Goal: Transaction & Acquisition: Purchase product/service

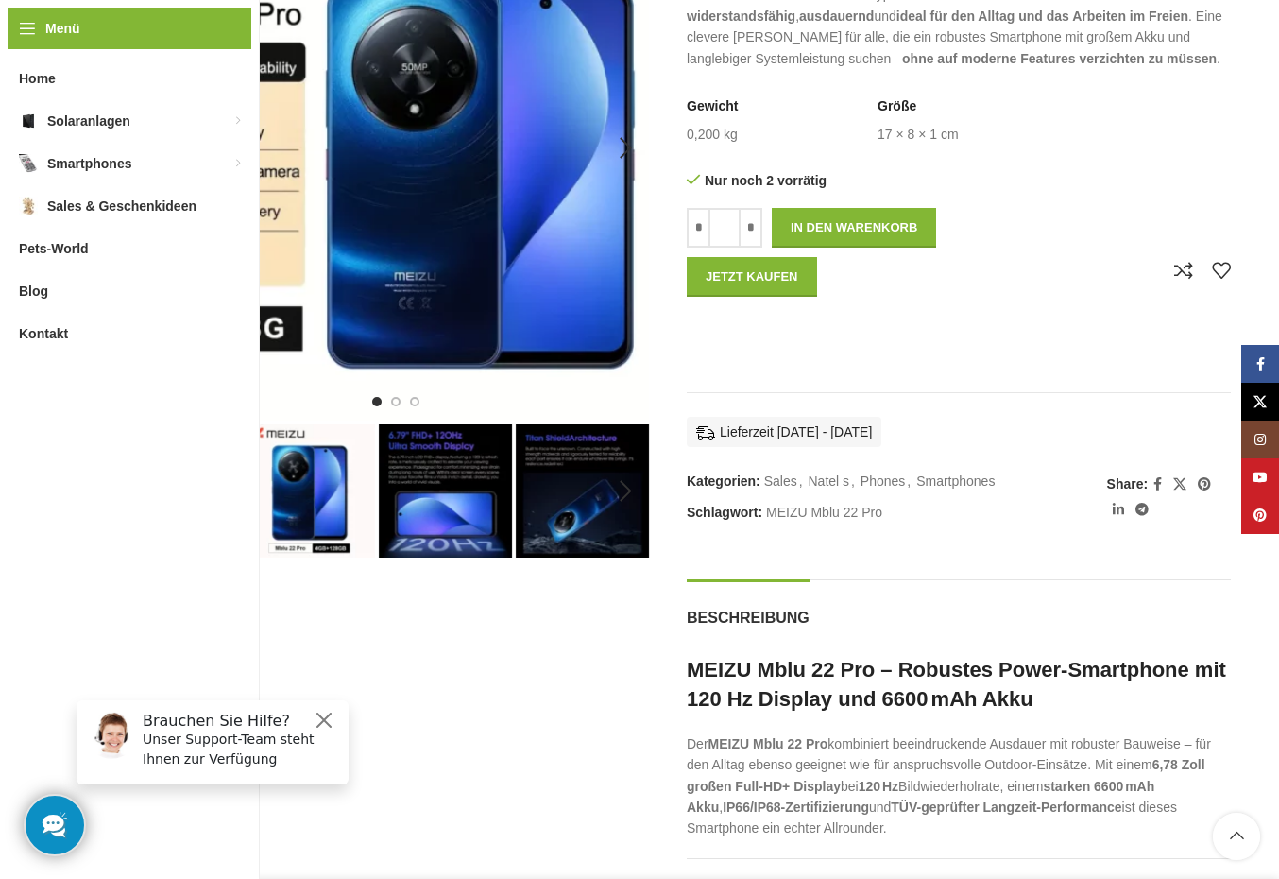
scroll to position [378, 0]
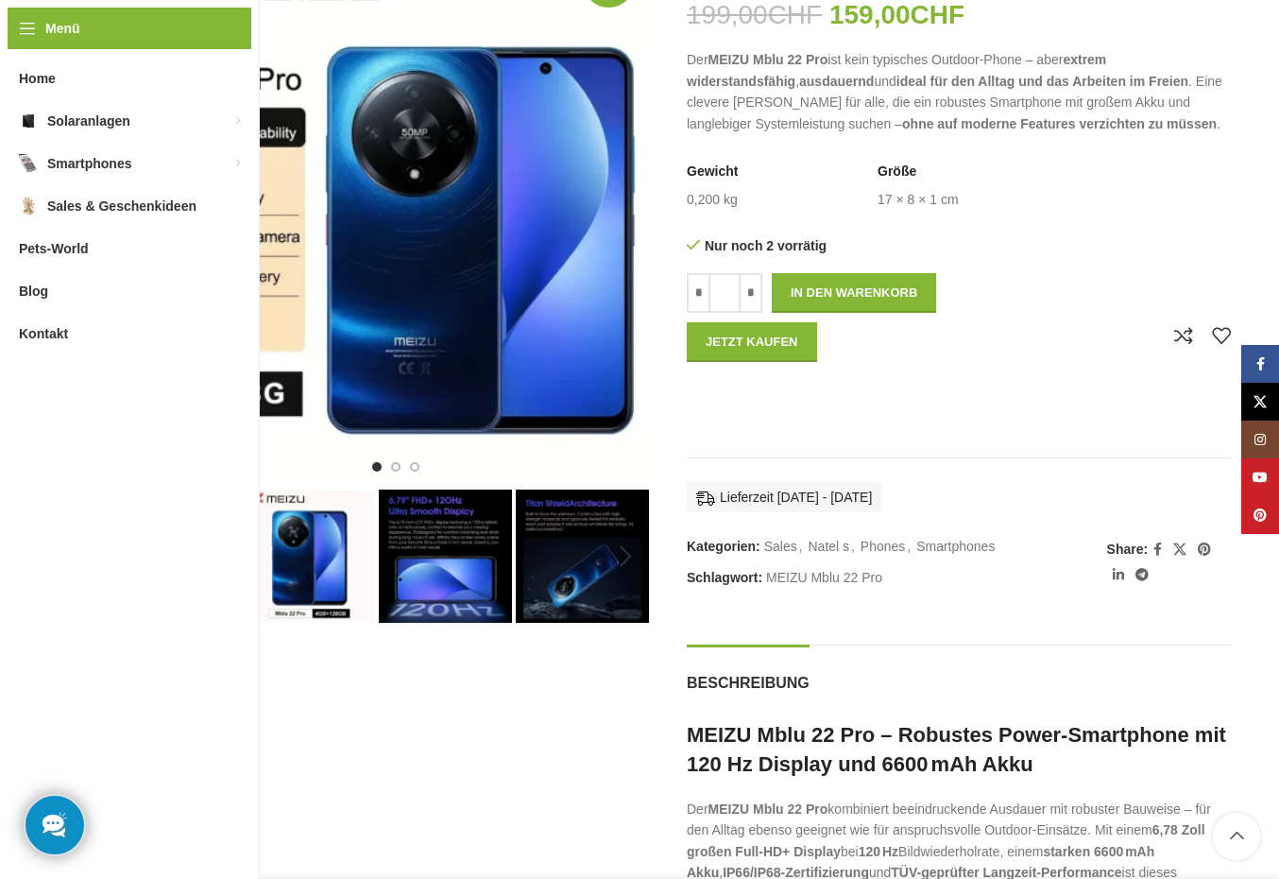
scroll to position [472, 0]
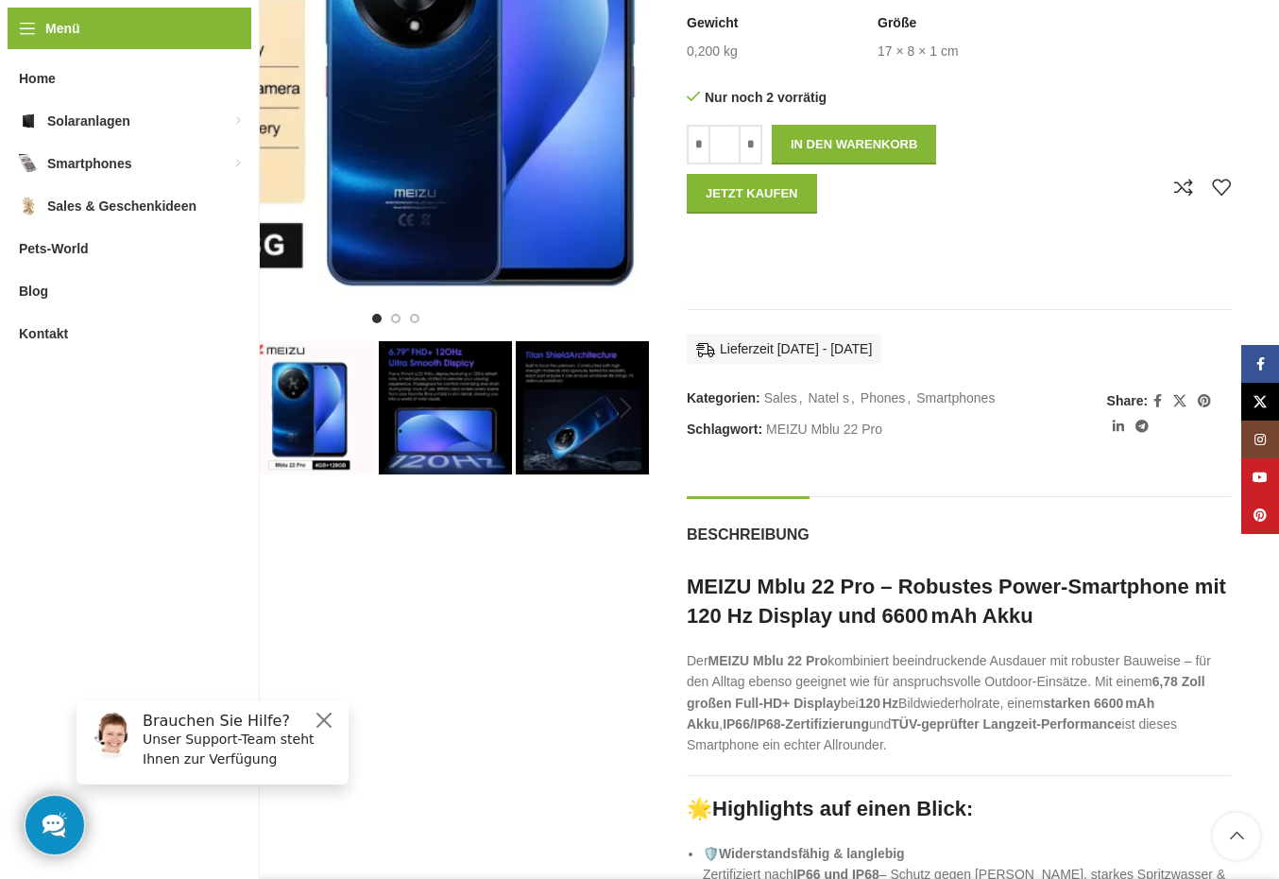
click at [494, 444] on img "3 / 7" at bounding box center [445, 407] width 133 height 133
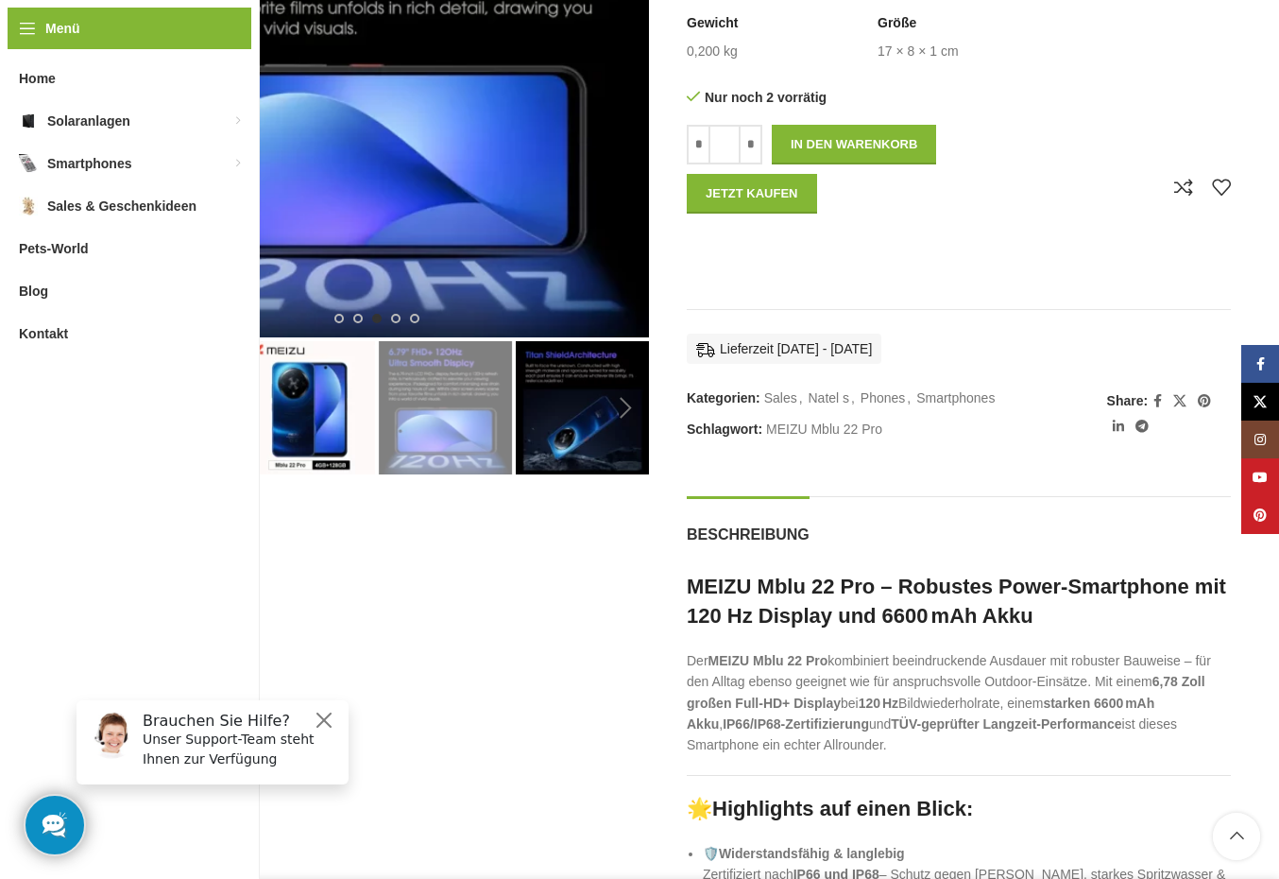
click at [620, 419] on div "Next slide" at bounding box center [625, 408] width 47 height 47
